Goal: Task Accomplishment & Management: Use online tool/utility

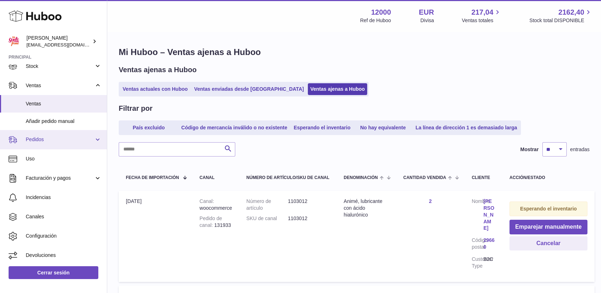
scroll to position [7, 0]
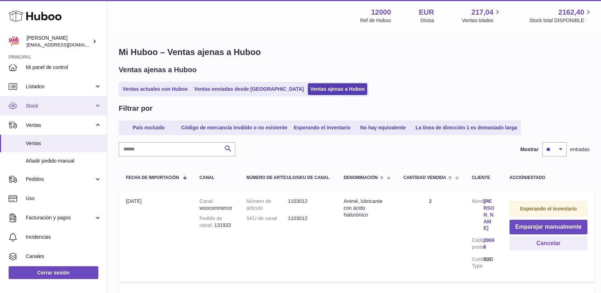
click at [37, 105] on span "Stock" at bounding box center [60, 106] width 68 height 7
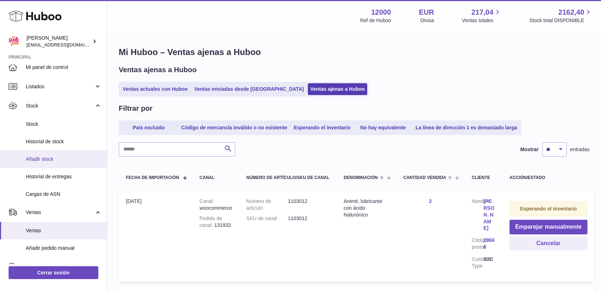
click at [48, 159] on span "Añadir stock" at bounding box center [64, 159] width 76 height 7
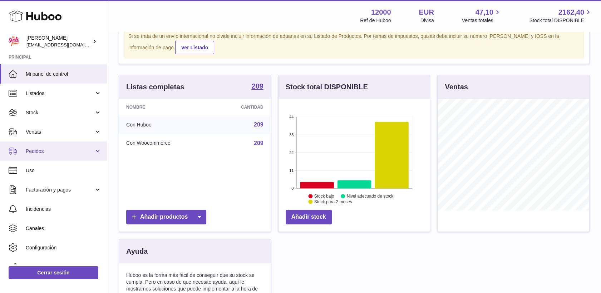
scroll to position [40, 0]
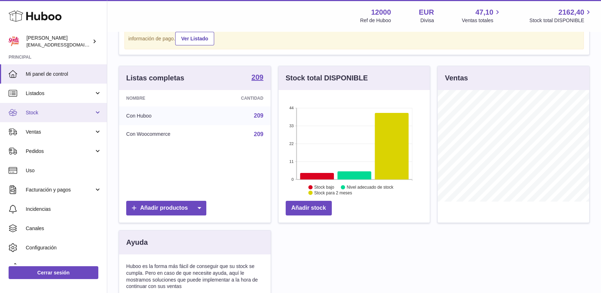
click at [36, 110] on span "Stock" at bounding box center [60, 112] width 68 height 7
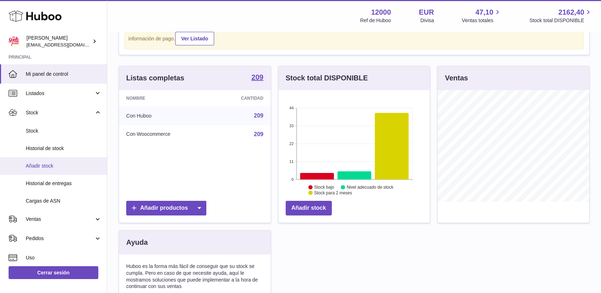
click at [46, 169] on span "Añadir stock" at bounding box center [64, 166] width 76 height 7
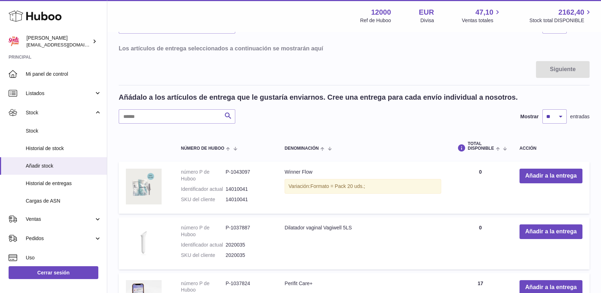
scroll to position [79, 0]
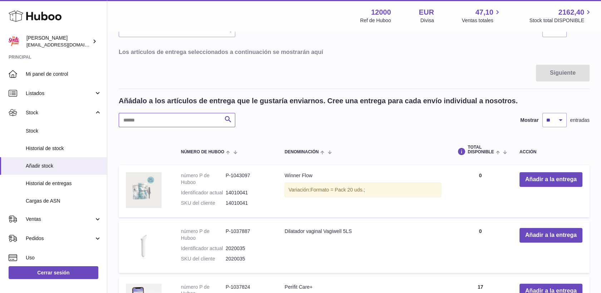
click at [154, 117] on input "text" at bounding box center [177, 120] width 117 height 14
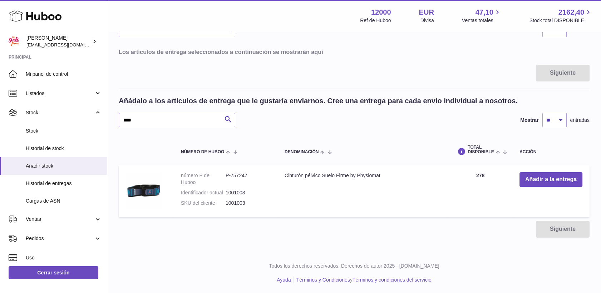
type input "****"
